Goal: Task Accomplishment & Management: Complete application form

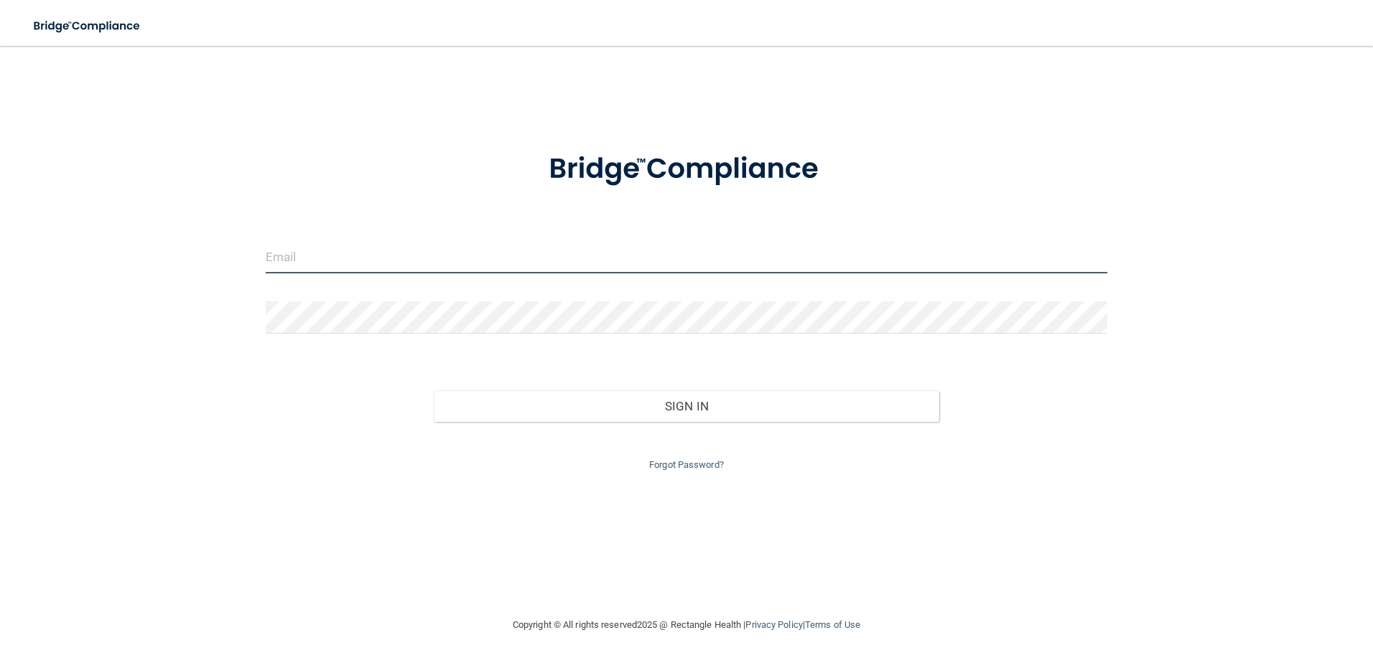
click at [712, 261] on input "email" at bounding box center [687, 257] width 842 height 32
type input "t"
type input "[EMAIL_ADDRESS][DOMAIN_NAME]"
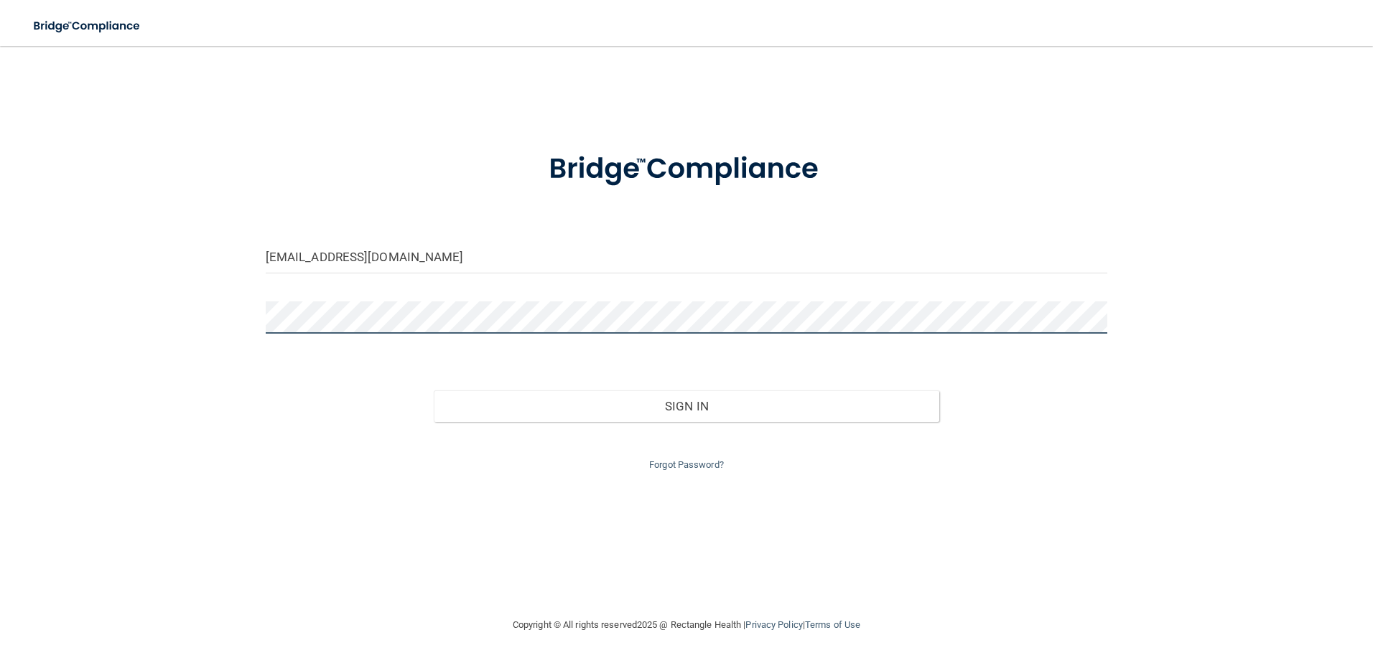
click at [434, 391] on button "Sign In" at bounding box center [686, 407] width 505 height 32
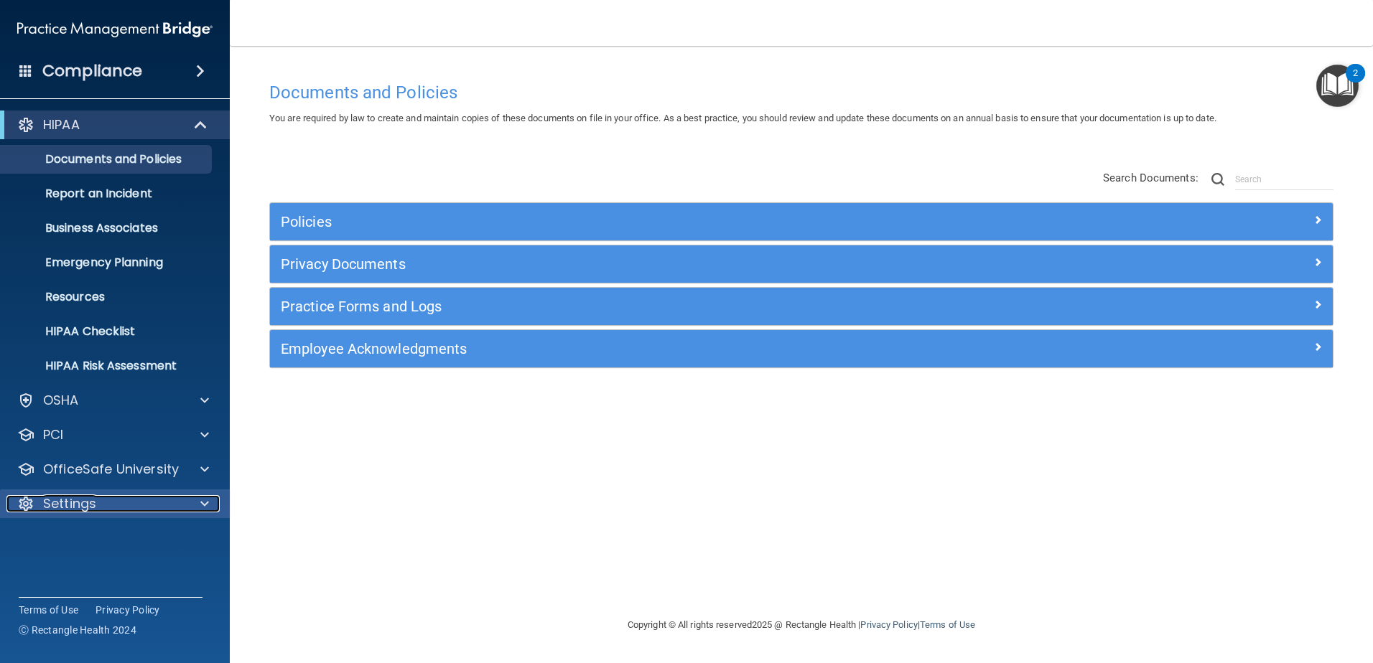
click at [196, 498] on div at bounding box center [203, 503] width 36 height 17
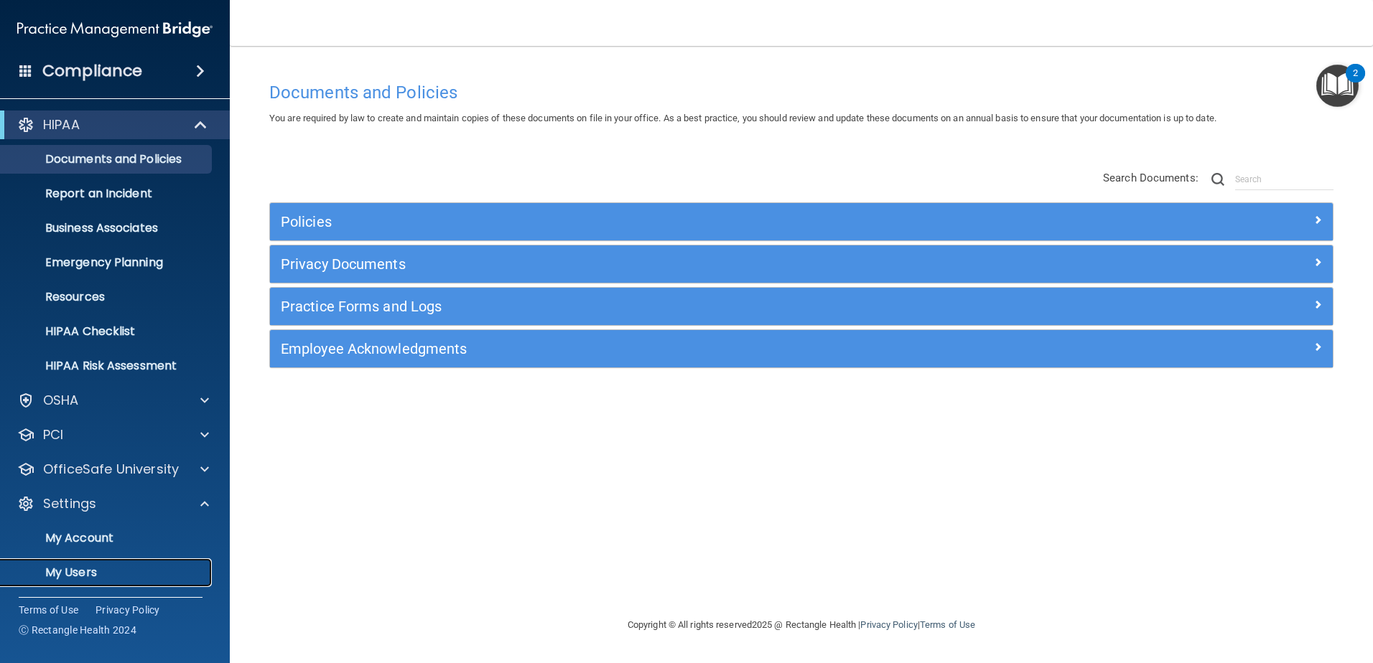
click at [134, 573] on p "My Users" at bounding box center [107, 573] width 196 height 14
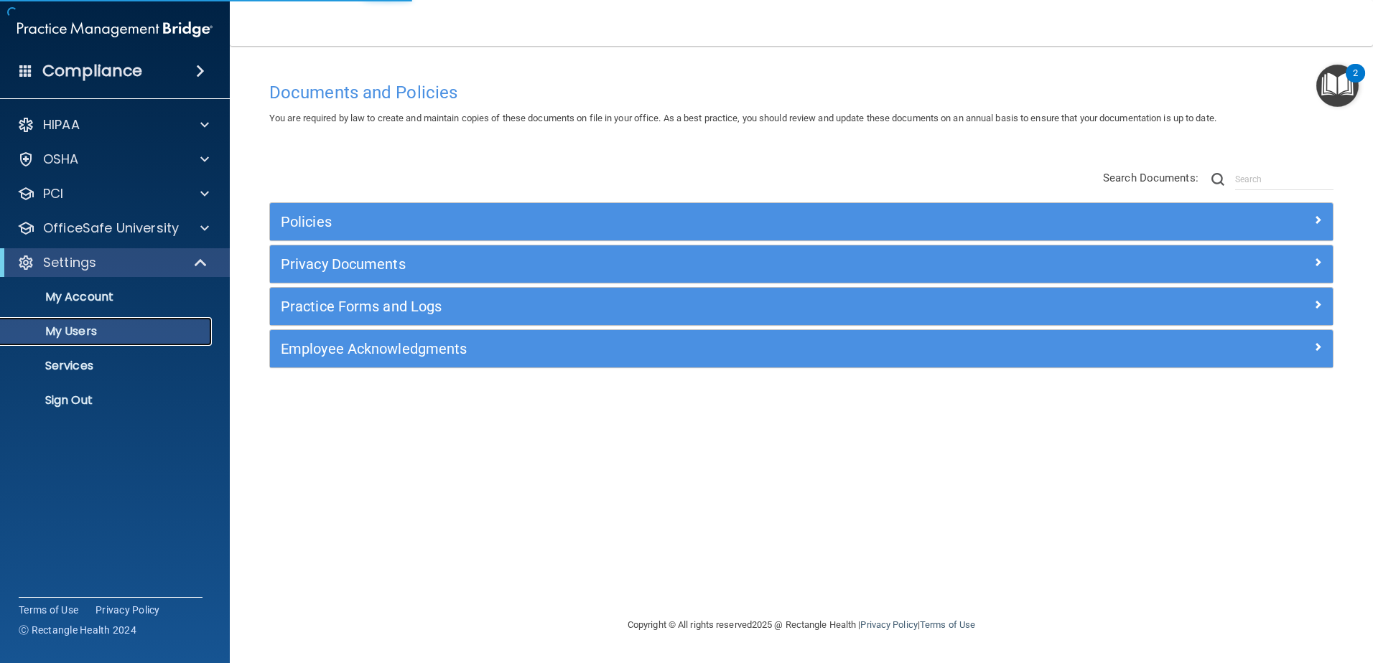
select select "20"
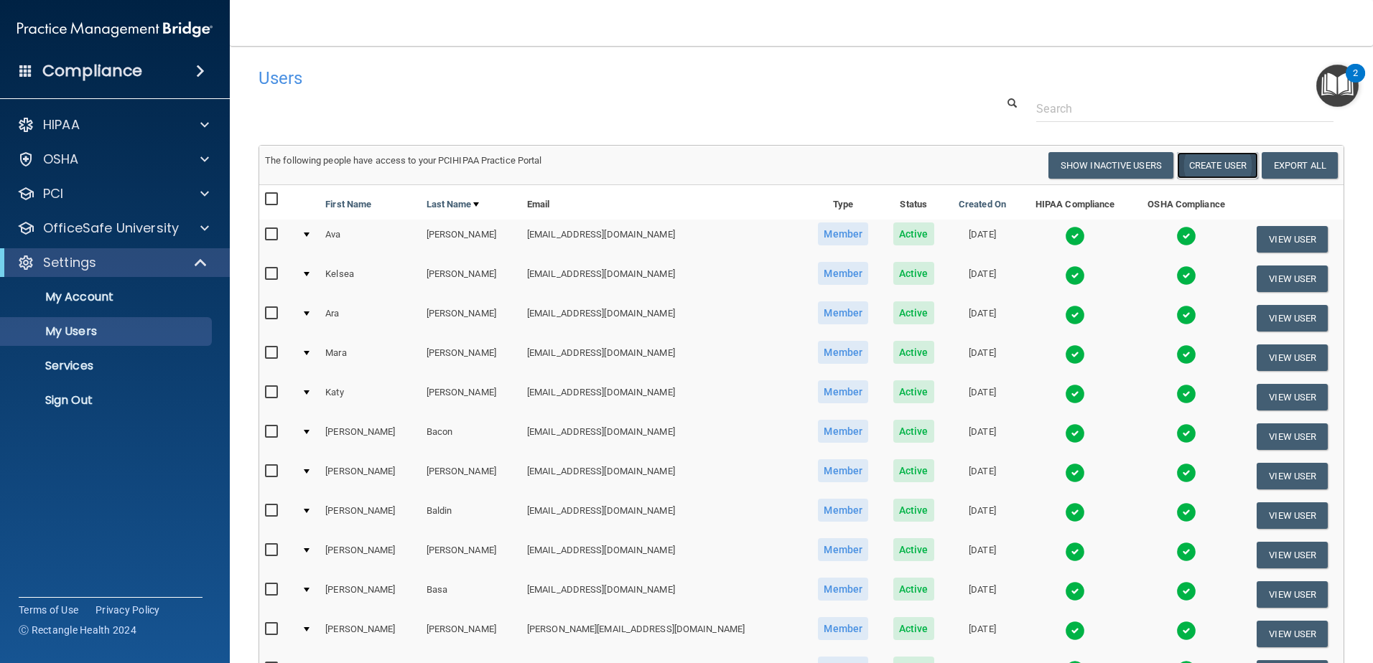
click at [1185, 167] on button "Create User" at bounding box center [1217, 165] width 81 height 27
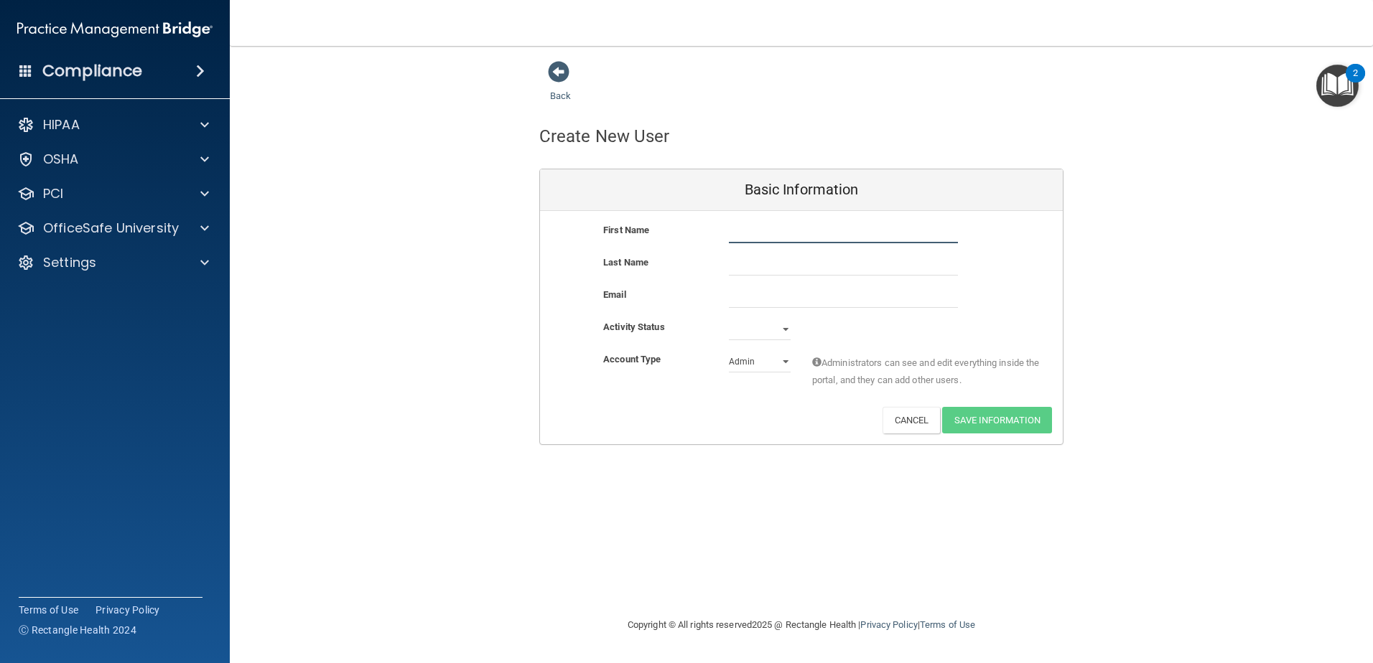
click at [846, 230] on input "text" at bounding box center [843, 233] width 229 height 22
type input "k"
type input "[PERSON_NAME]"
type input "Love"
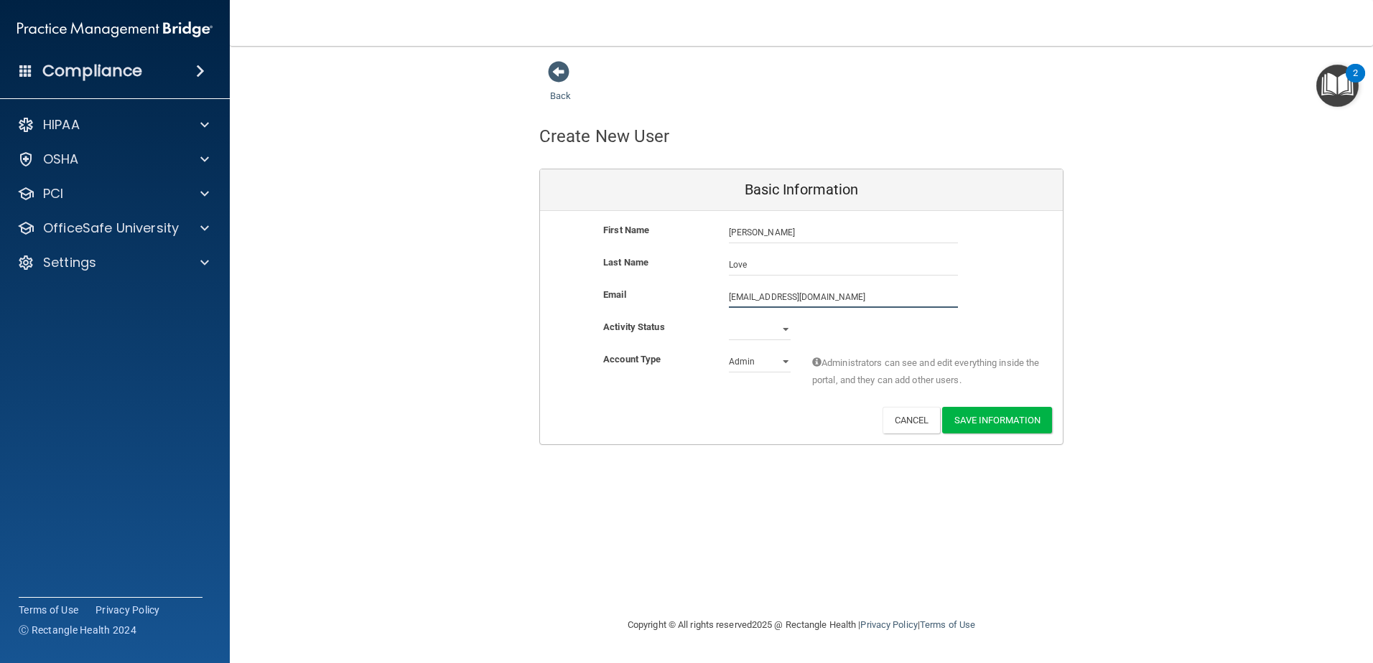
type input "[EMAIL_ADDRESS][DOMAIN_NAME]"
click at [783, 324] on select "Active Inactive" at bounding box center [760, 333] width 62 height 22
select select "active"
click at [729, 319] on select "Active Inactive" at bounding box center [760, 330] width 62 height 22
click at [784, 365] on select "Admin Member" at bounding box center [760, 362] width 62 height 22
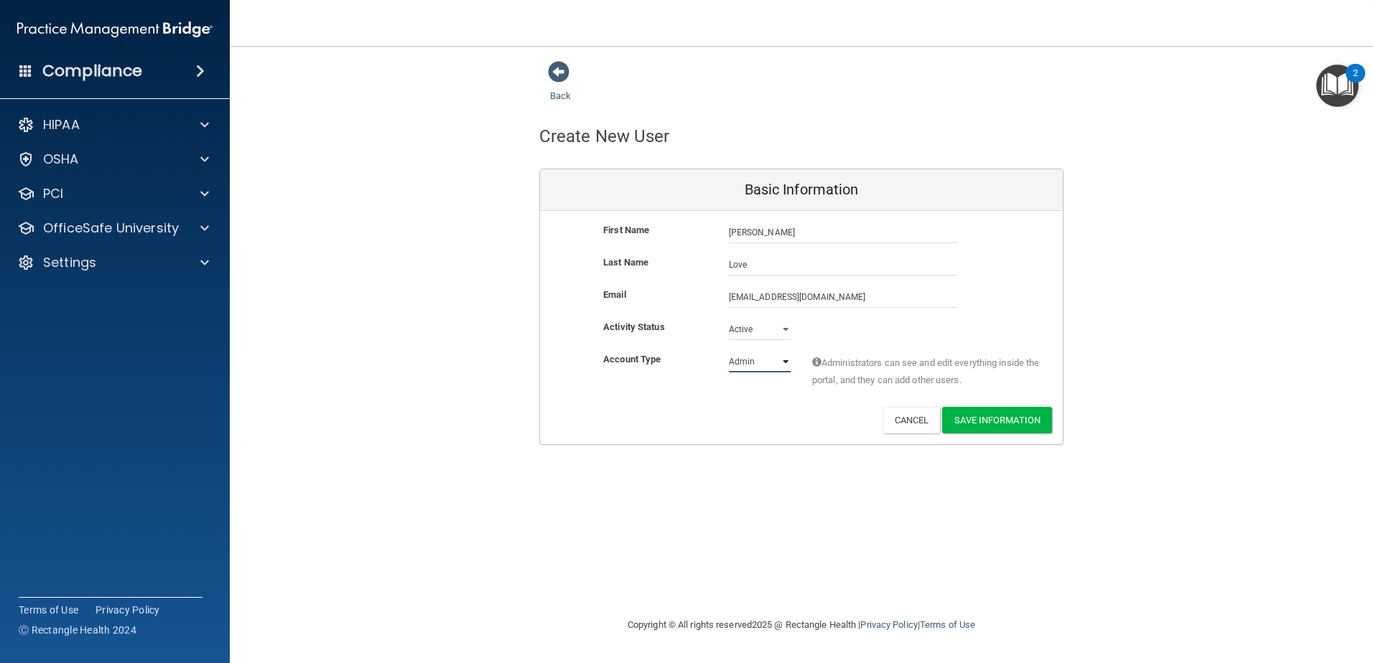
select select "practice_member"
click at [729, 351] on select "Admin Member" at bounding box center [760, 362] width 62 height 22
click at [1034, 418] on button "Save Information" at bounding box center [997, 420] width 110 height 27
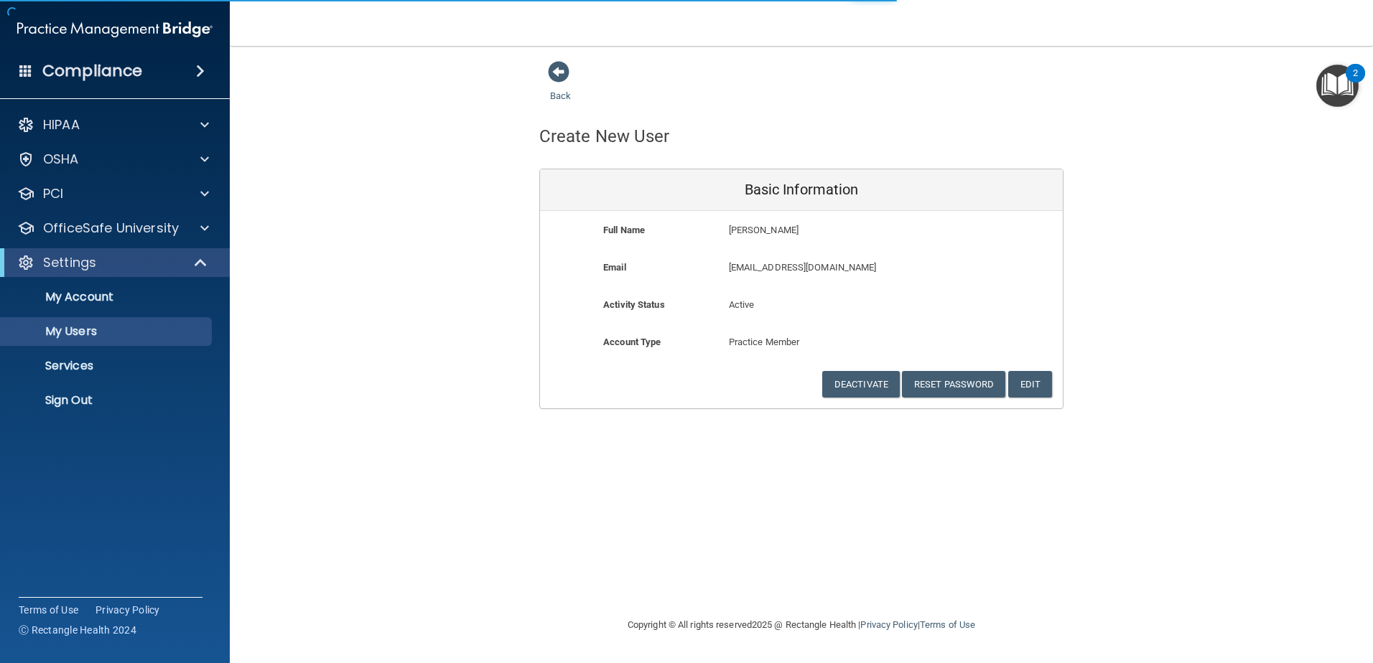
select select "20"
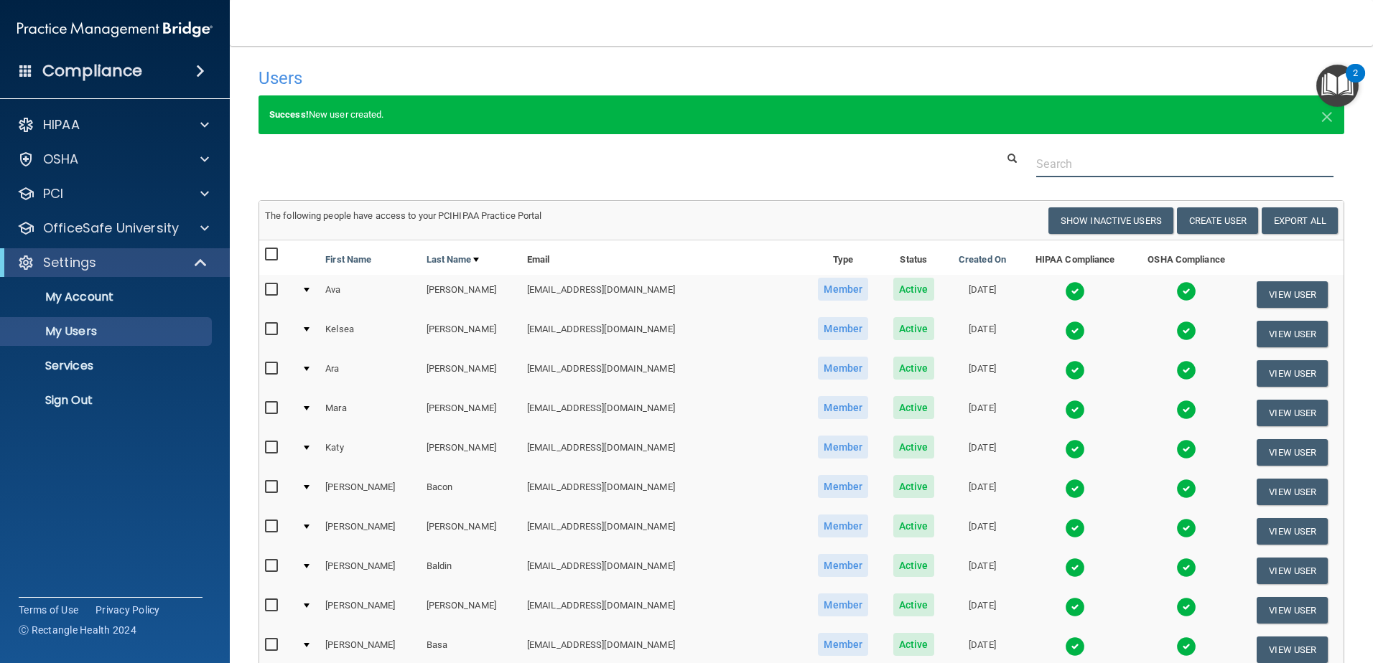
click at [1041, 162] on input "text" at bounding box center [1184, 164] width 297 height 27
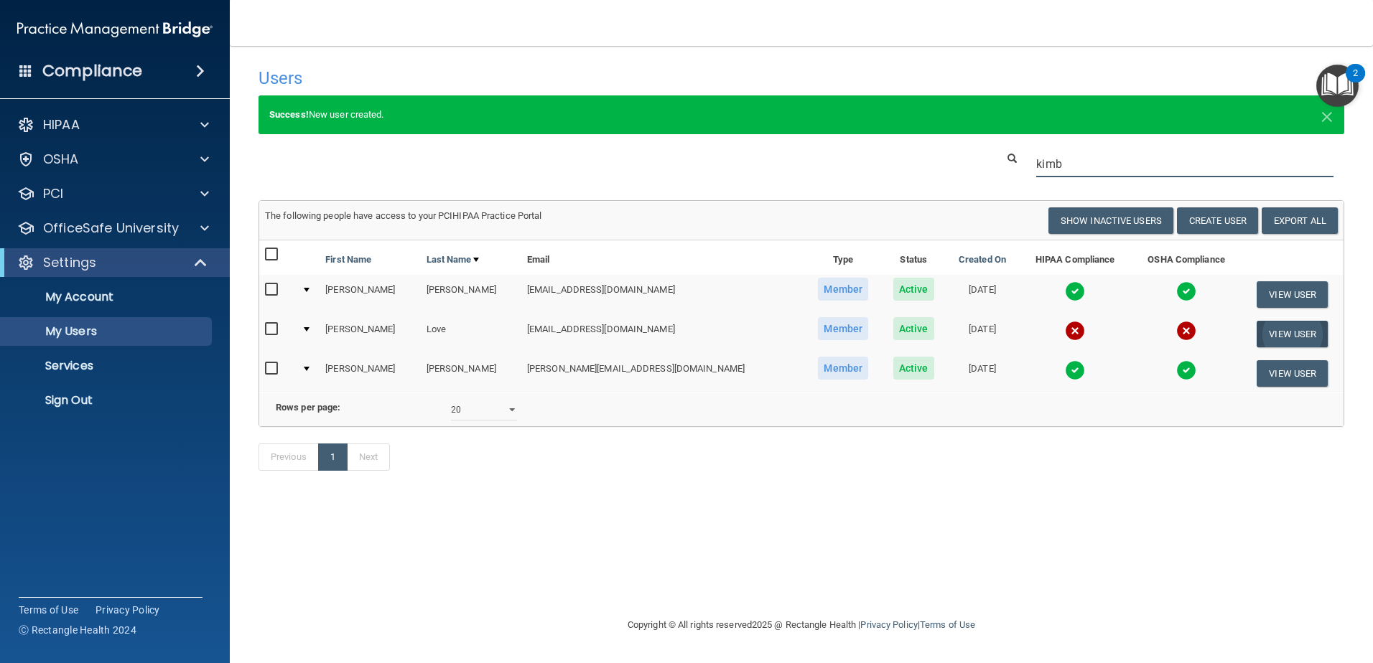
type input "kimb"
click at [1261, 335] on button "View User" at bounding box center [1291, 334] width 71 height 27
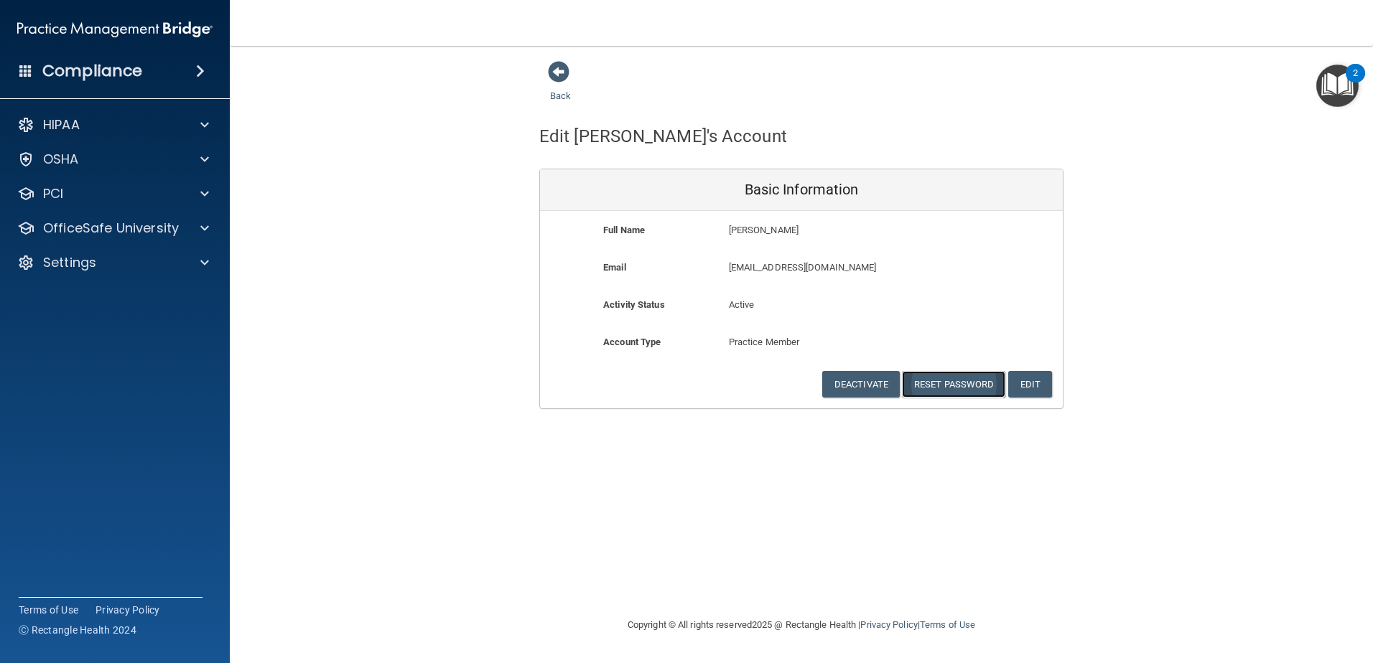
click at [948, 388] on button "Reset Password" at bounding box center [953, 384] width 103 height 27
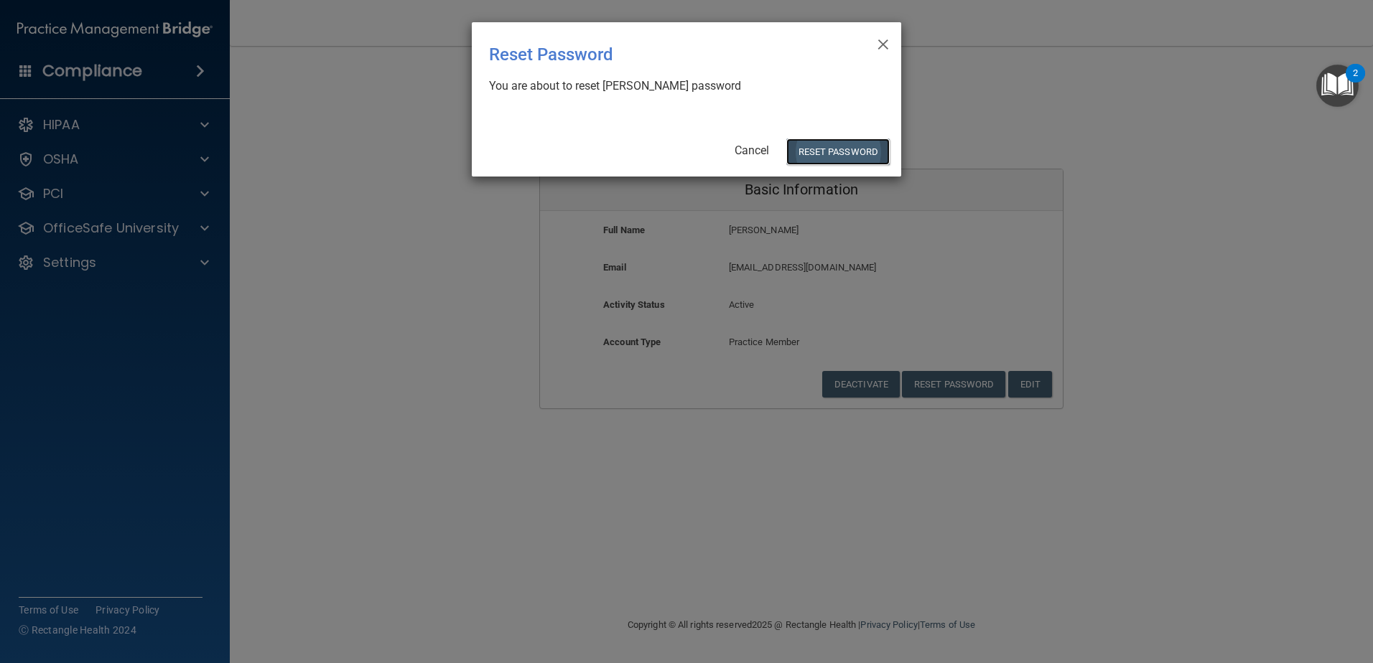
click at [877, 158] on button "Reset Password" at bounding box center [837, 152] width 103 height 27
click at [863, 151] on button "Reset Password" at bounding box center [837, 152] width 103 height 27
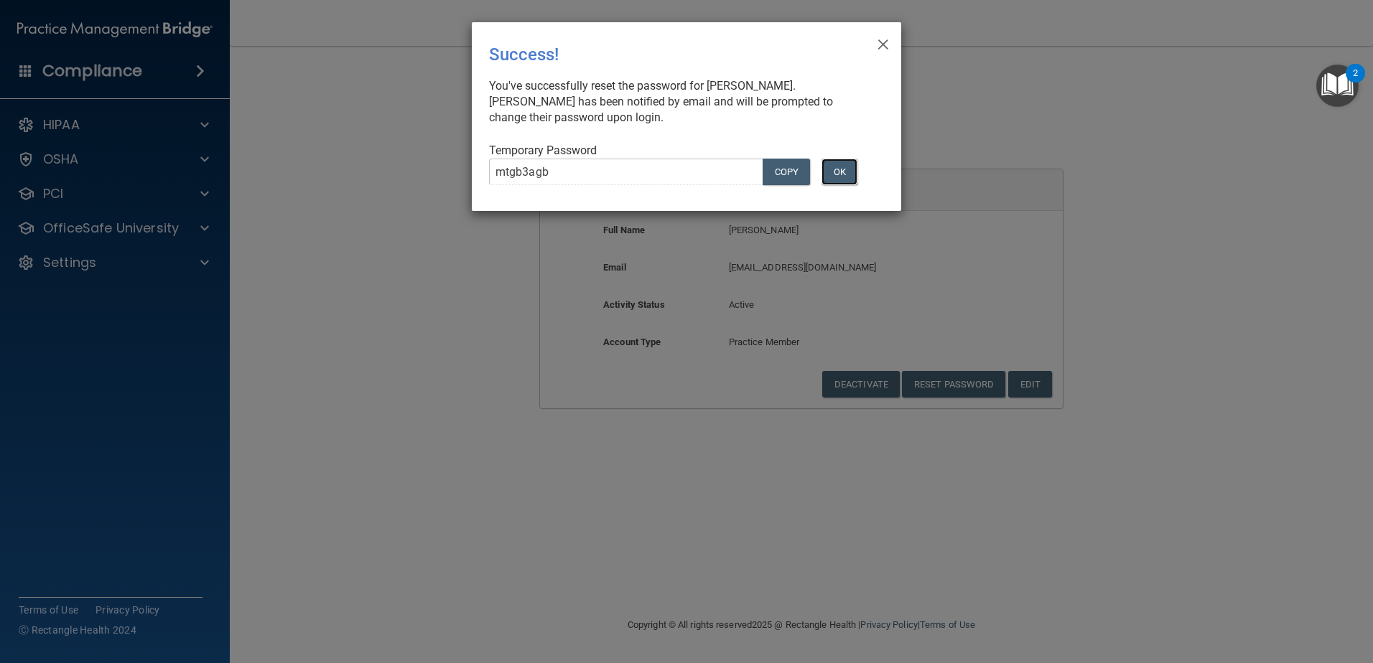
click at [836, 175] on button "OK" at bounding box center [839, 172] width 36 height 27
click at [839, 179] on button "OK" at bounding box center [839, 172] width 36 height 27
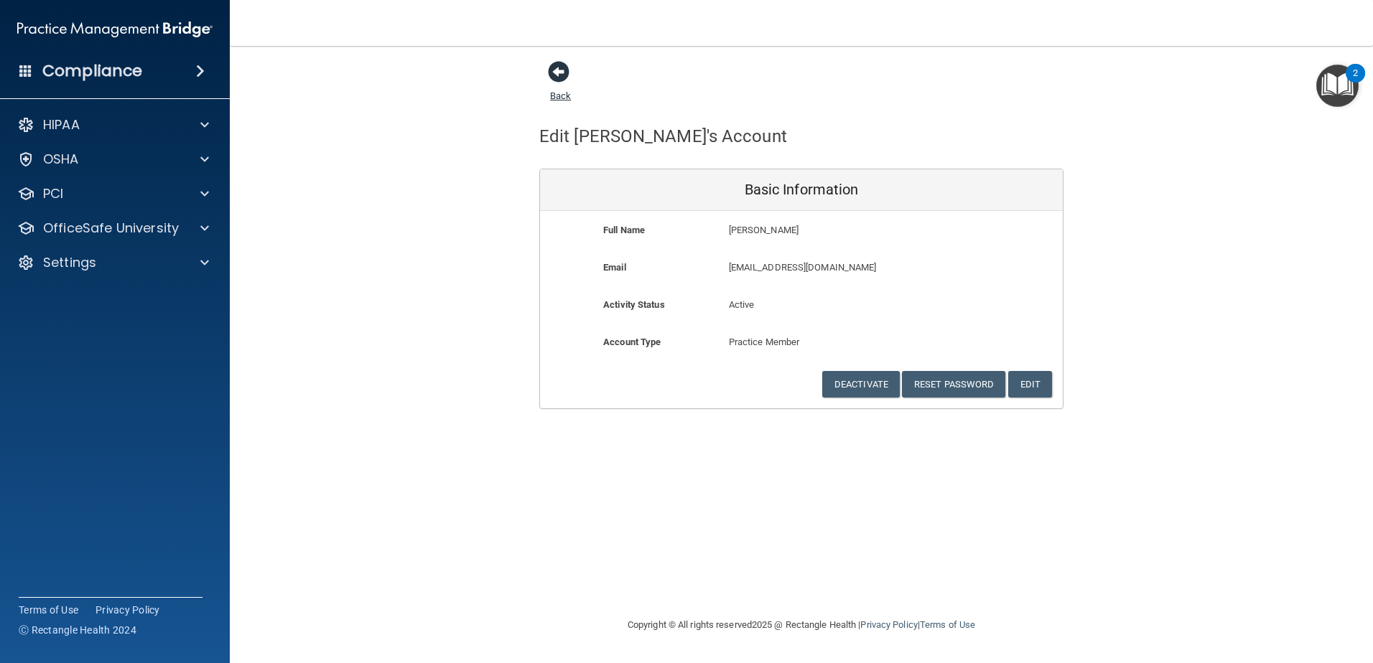
click at [562, 68] on span at bounding box center [559, 72] width 22 height 22
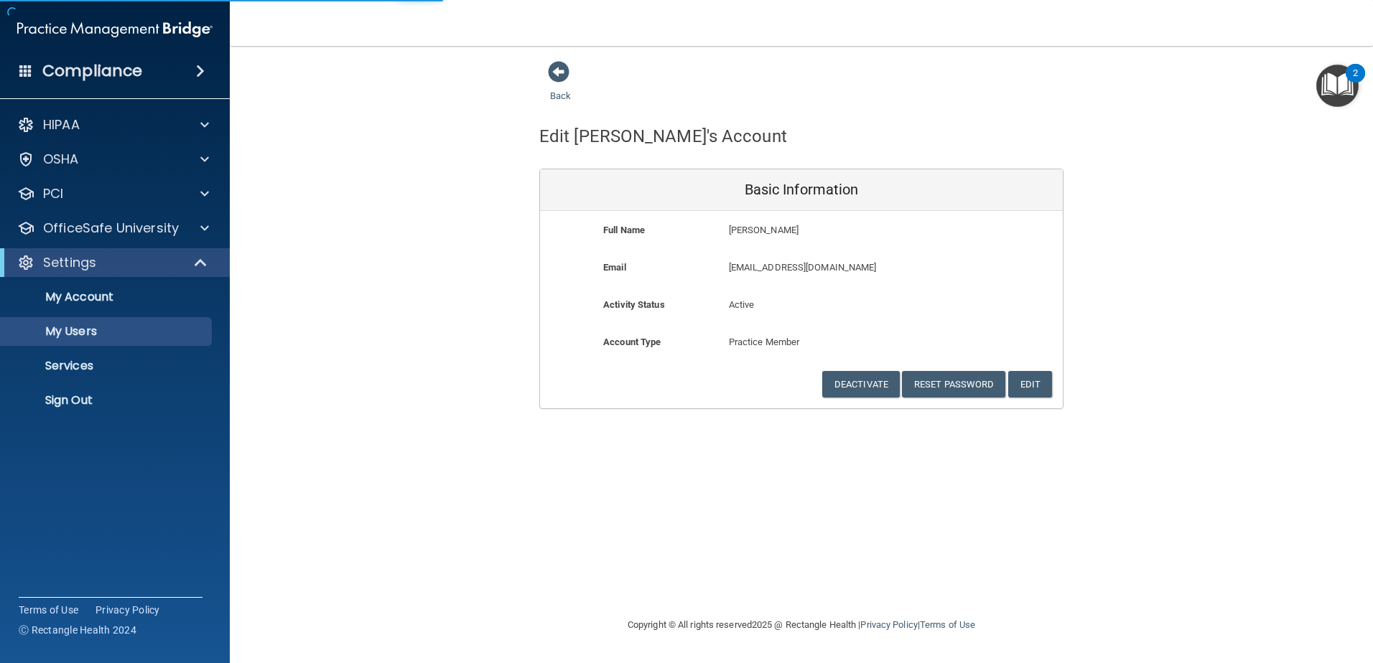
select select "20"
